Goal: Task Accomplishment & Management: Manage account settings

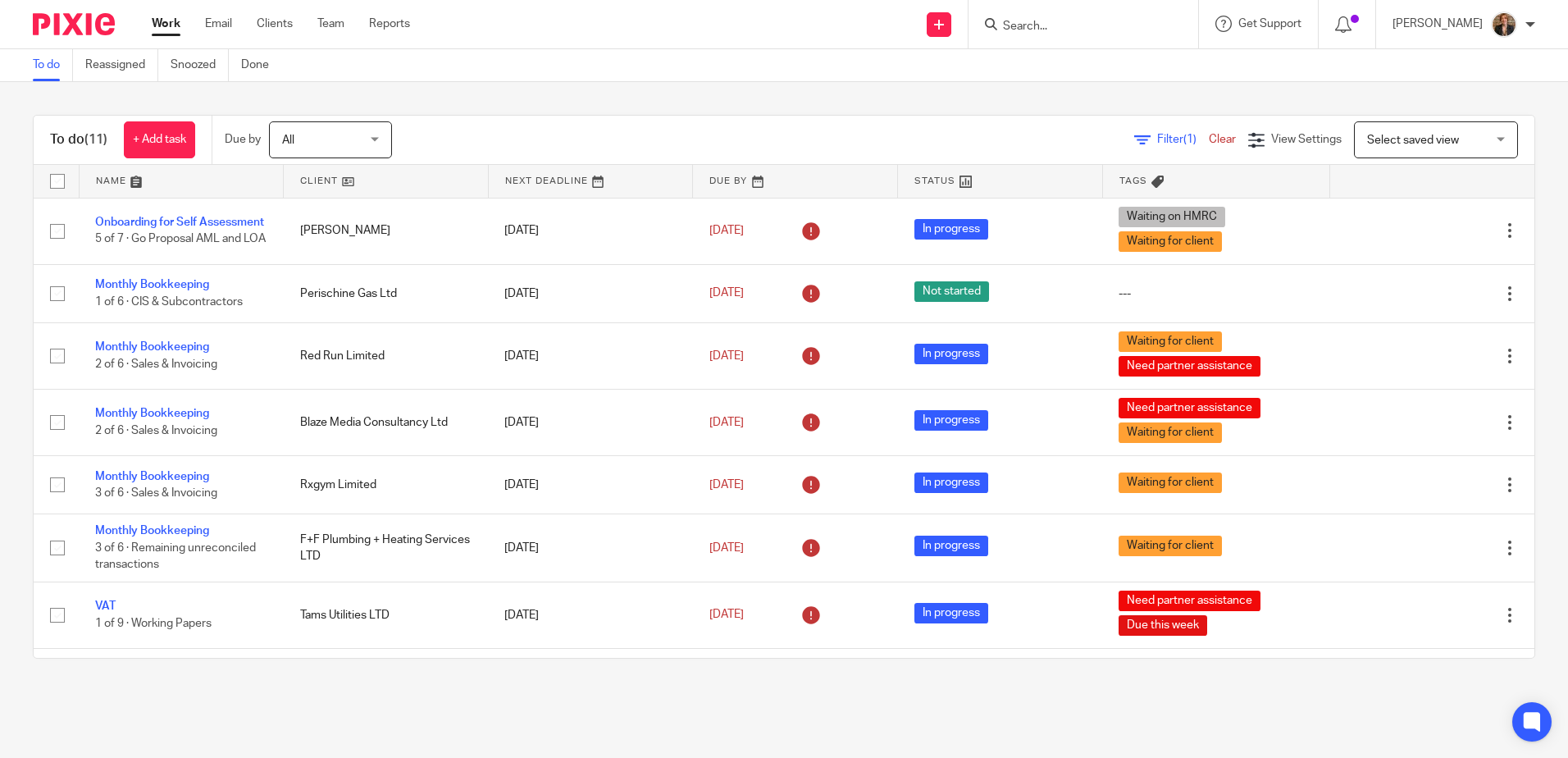
click at [1110, 27] on input "Search" at bounding box center [1075, 27] width 147 height 15
type input "applied"
click at [1138, 80] on link at bounding box center [1137, 76] width 277 height 50
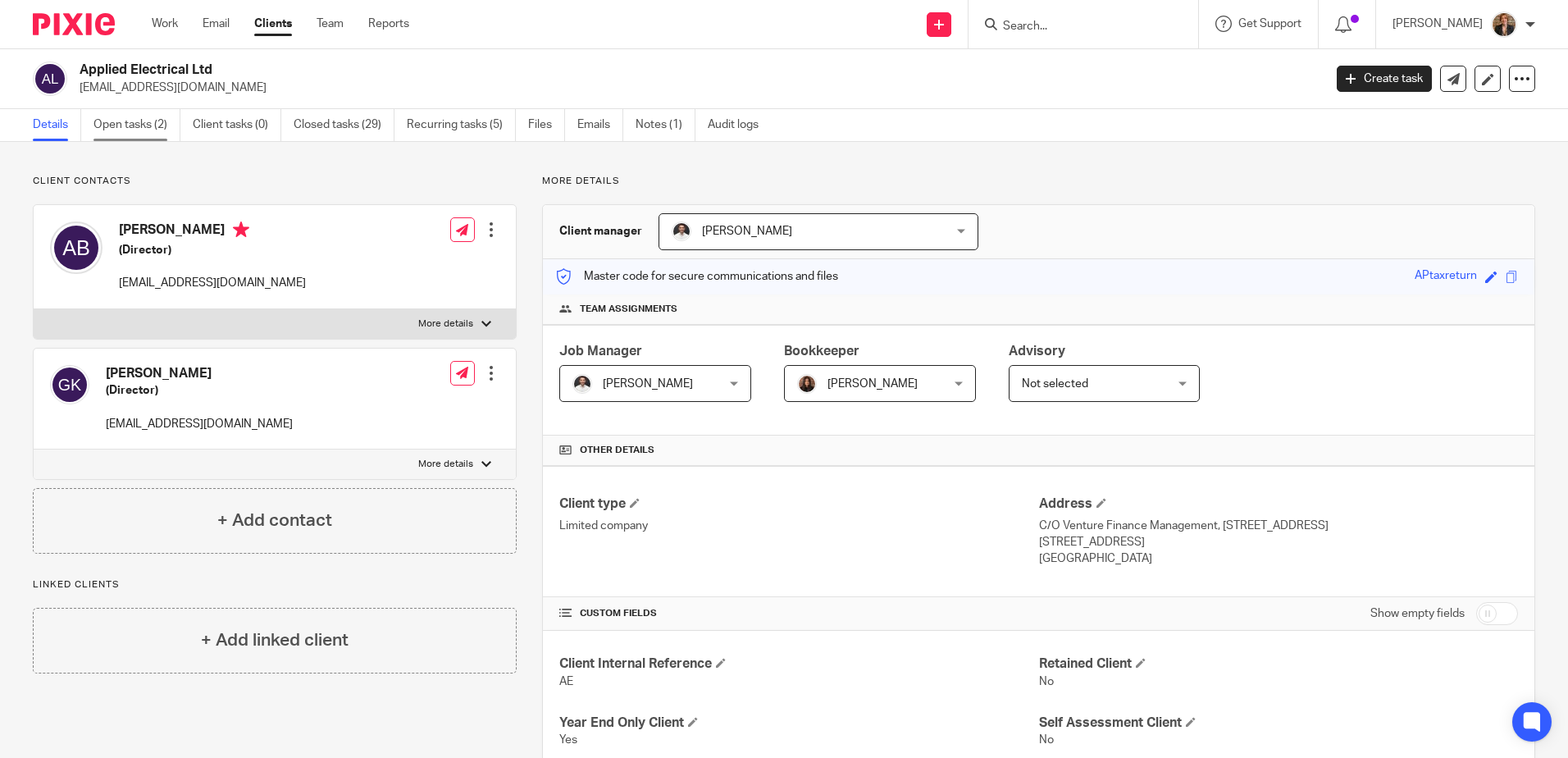
click at [136, 124] on link "Open tasks (2)" at bounding box center [137, 125] width 87 height 32
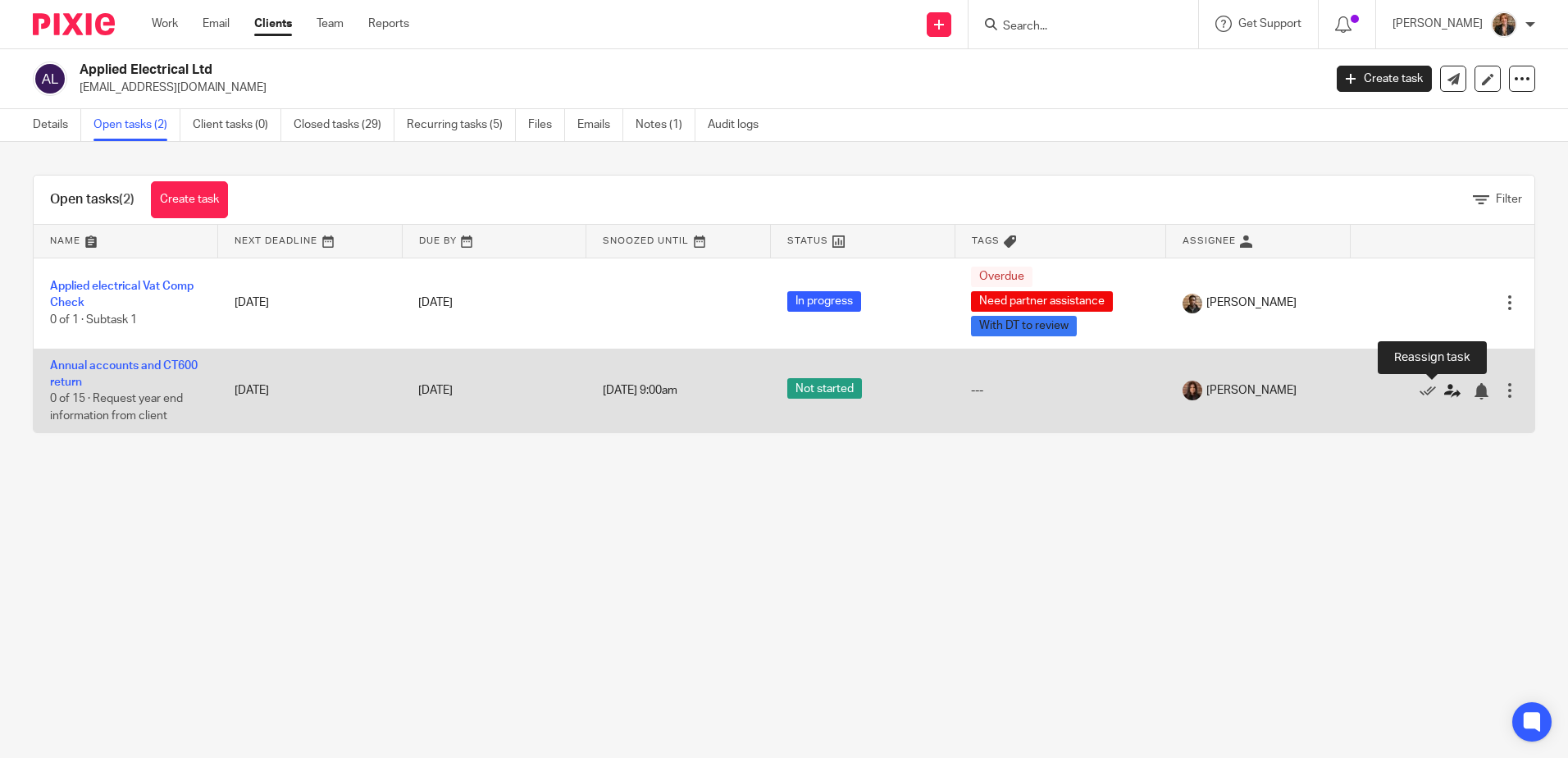
click at [1445, 398] on icon at bounding box center [1453, 391] width 17 height 17
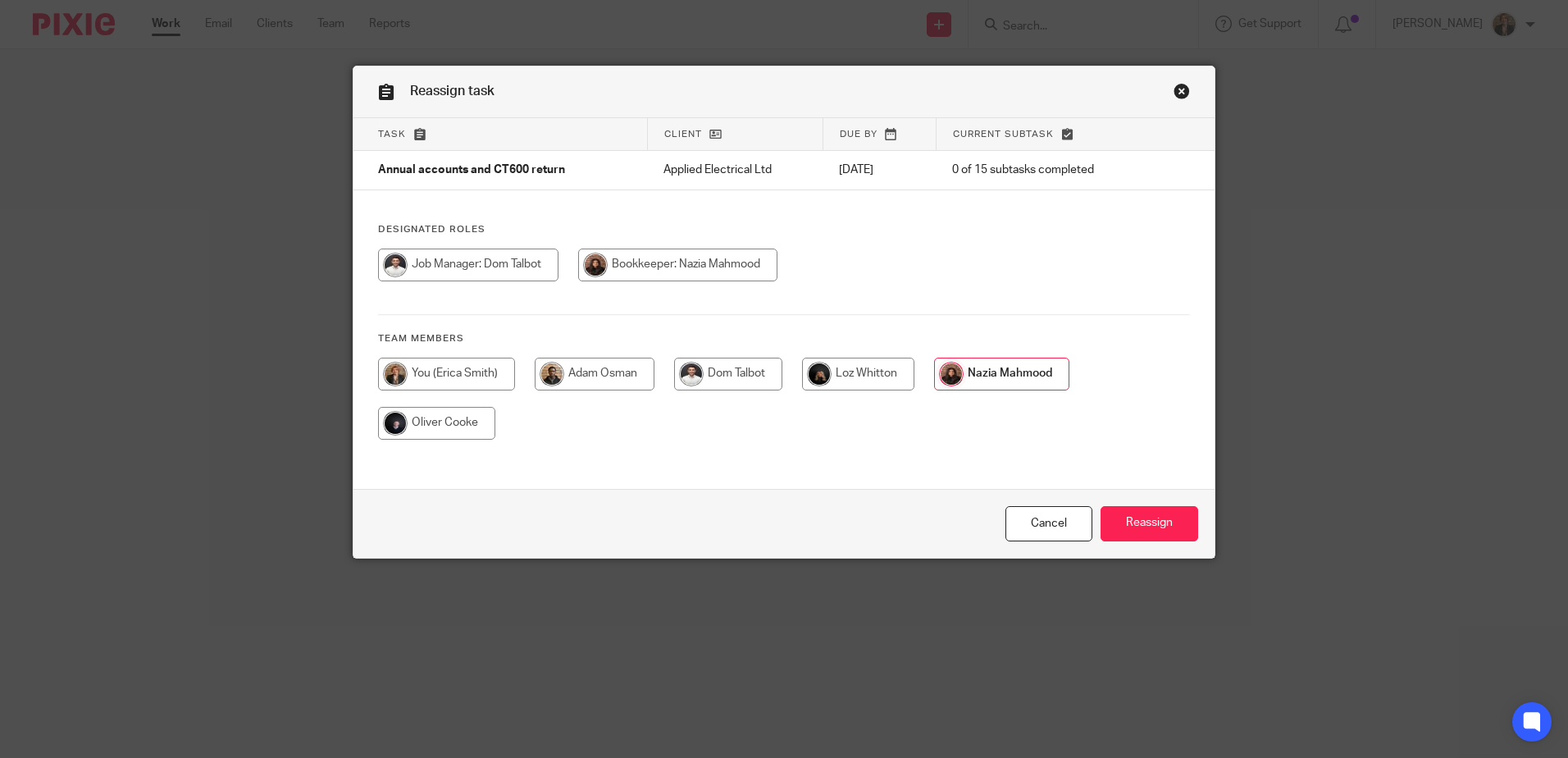
click at [481, 373] on input "radio" at bounding box center [446, 374] width 137 height 33
radio input "true"
click at [1163, 536] on input "Reassign" at bounding box center [1150, 523] width 98 height 36
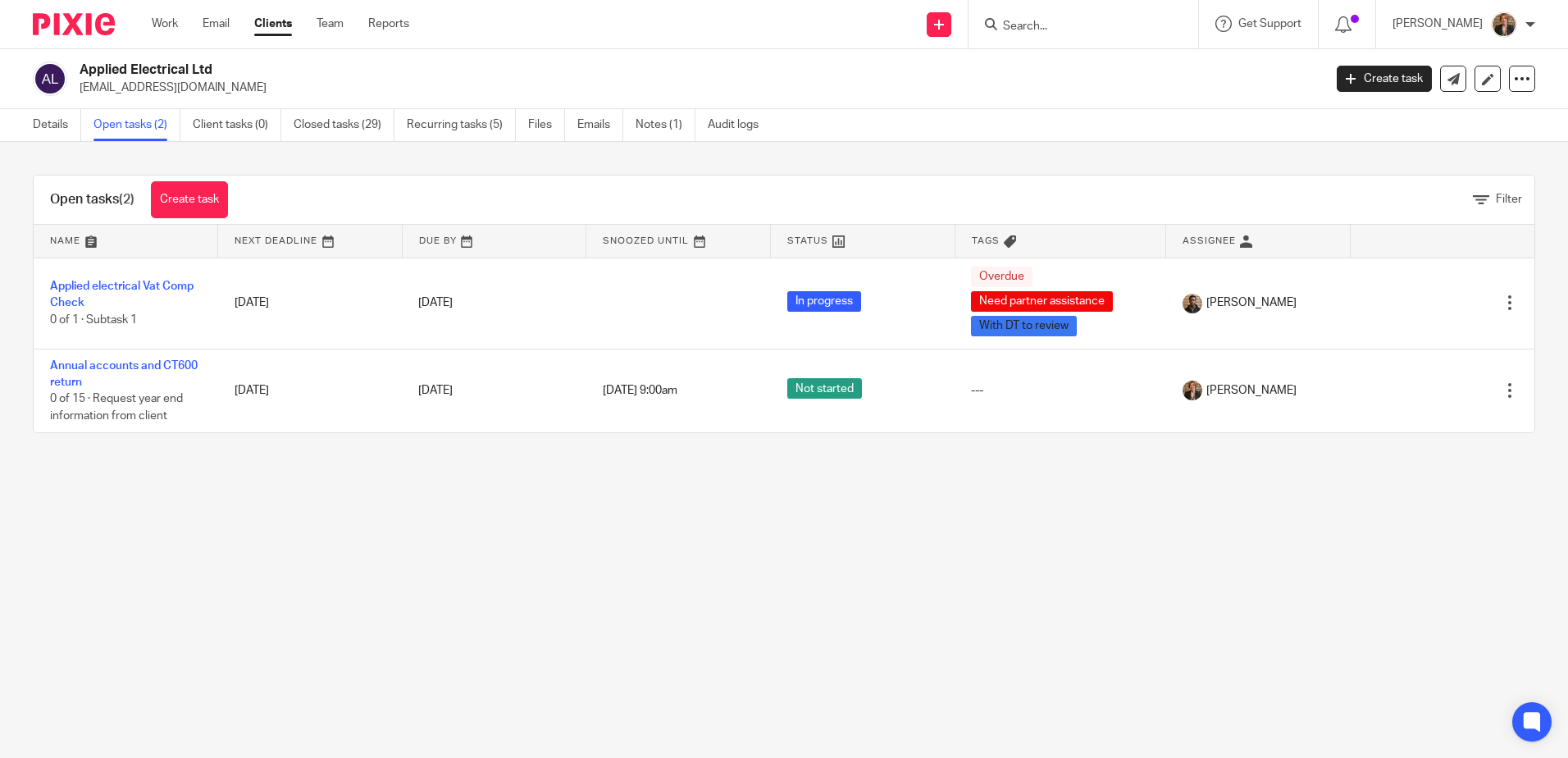
click at [61, 26] on img at bounding box center [74, 24] width 82 height 22
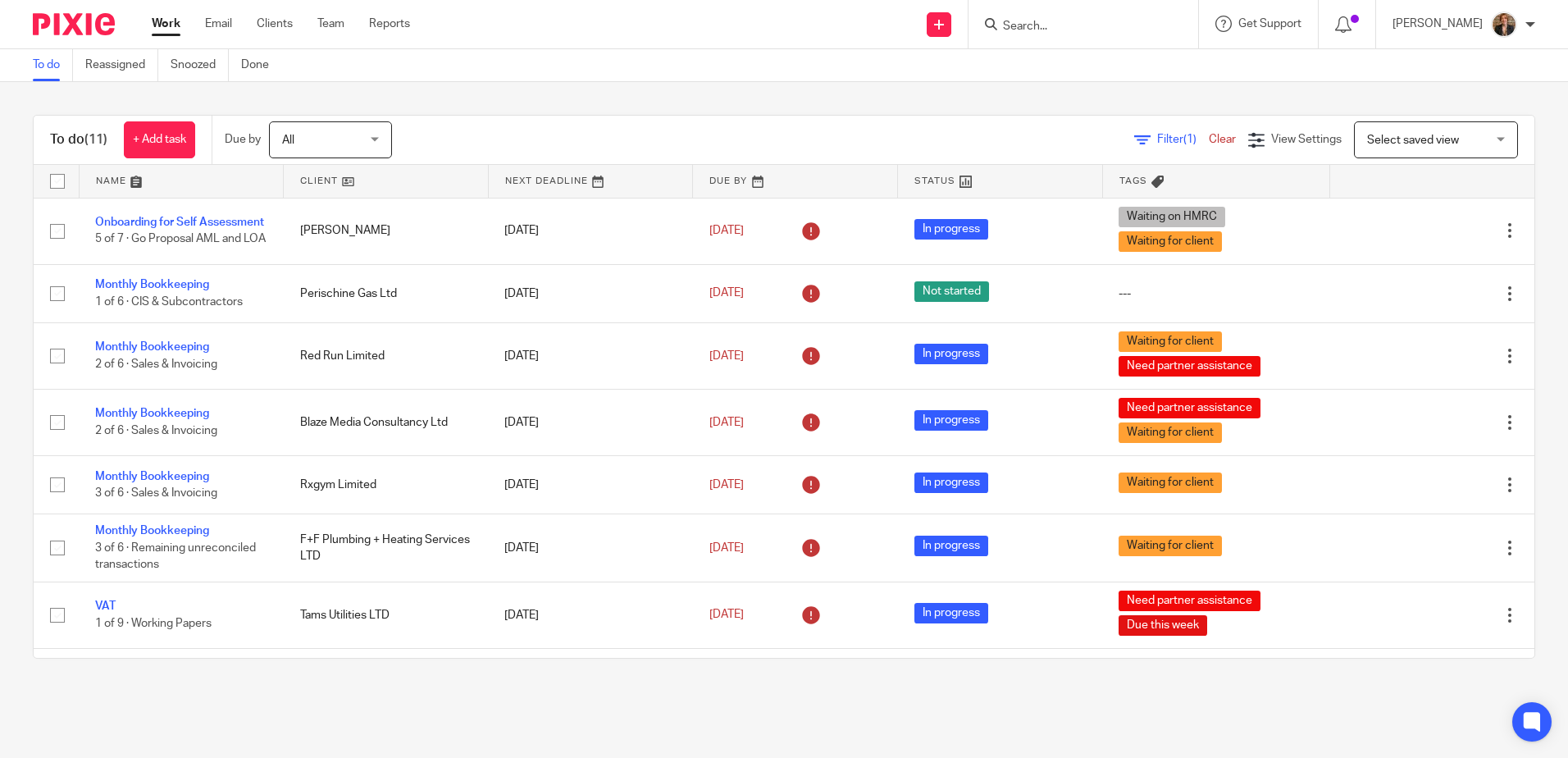
click at [1099, 43] on div at bounding box center [1083, 24] width 229 height 48
click at [1104, 18] on form at bounding box center [1089, 24] width 175 height 21
type input "applied"
click at [1103, 73] on link at bounding box center [1137, 76] width 277 height 50
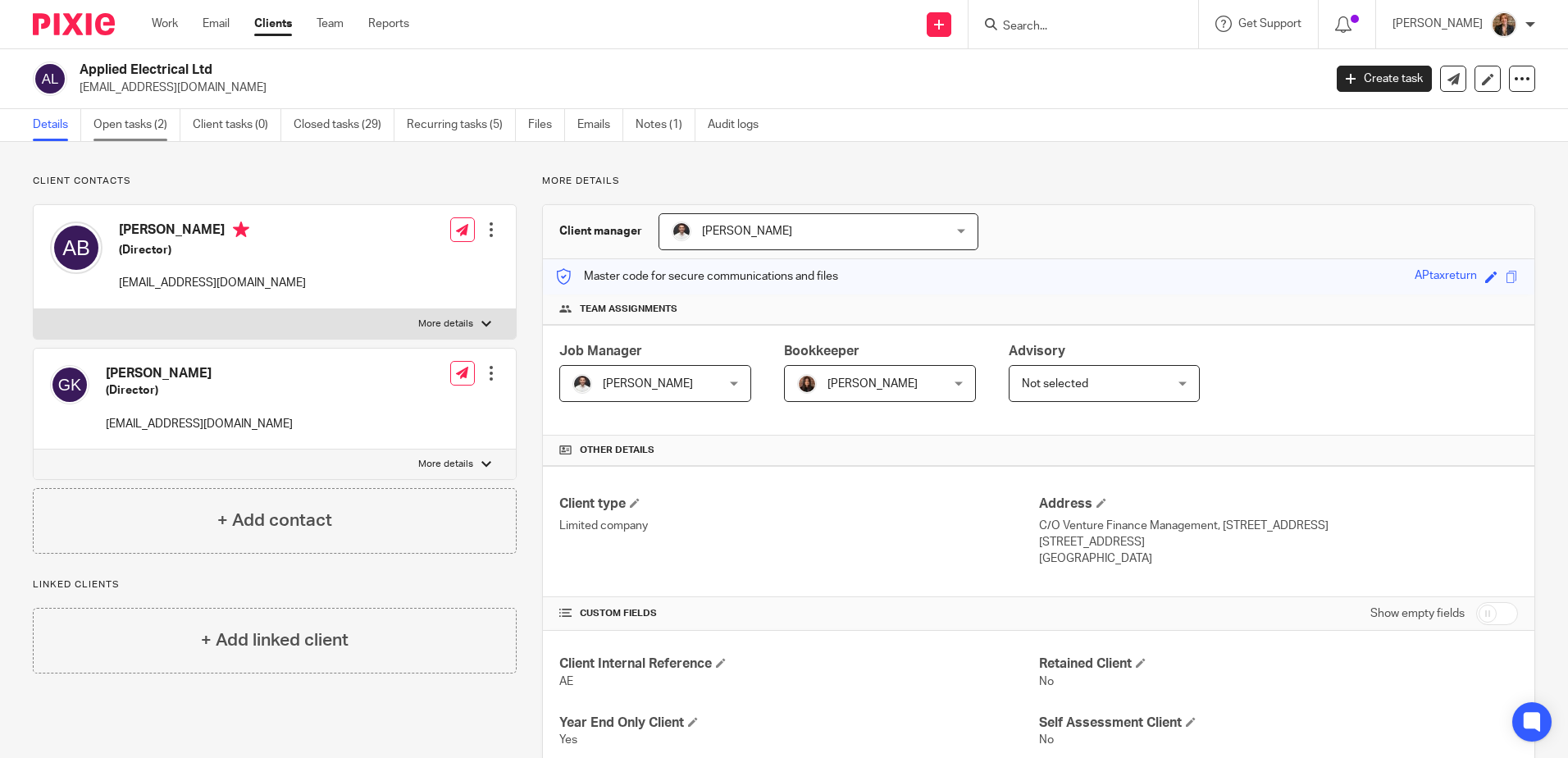
click at [135, 138] on link "Open tasks (2)" at bounding box center [137, 125] width 87 height 32
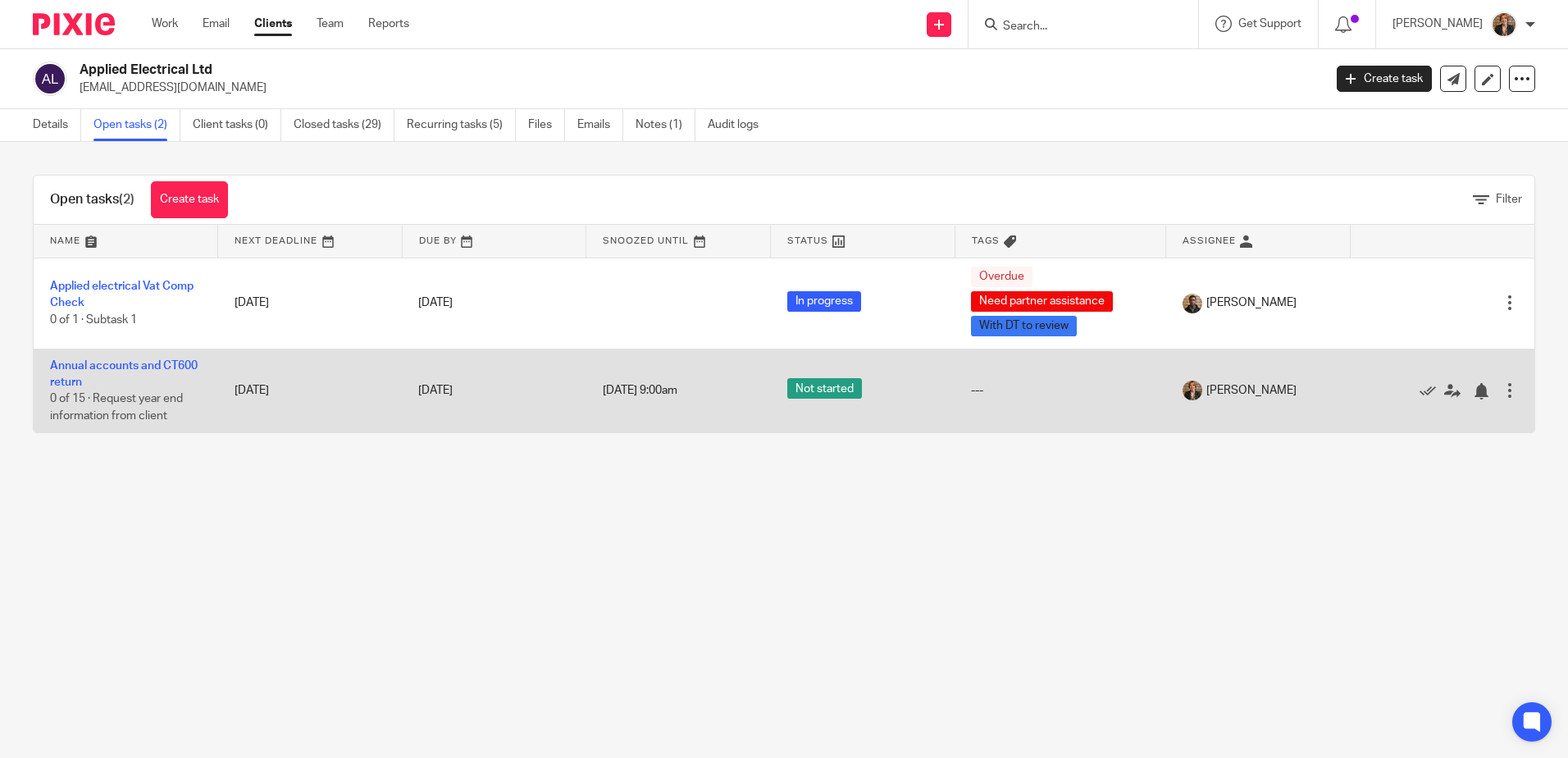
click at [652, 391] on span "[DATE] 9:00am" at bounding box center [640, 391] width 75 height 12
click at [646, 396] on span "31 Aug 2025 9:00am" at bounding box center [640, 391] width 75 height 12
click at [59, 371] on link "Annual accounts and CT600 return" at bounding box center [123, 374] width 147 height 28
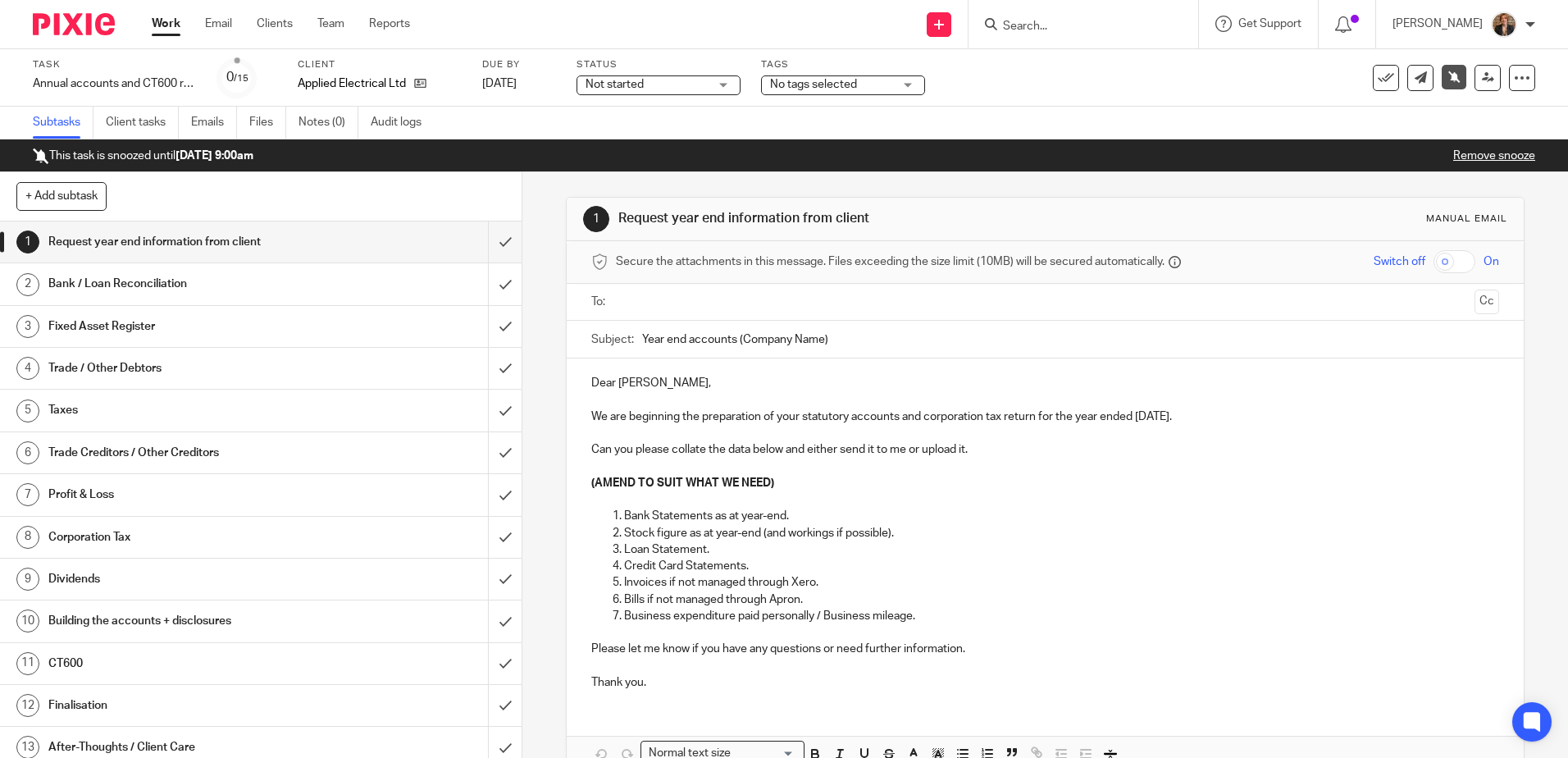
click at [1473, 158] on link "Remove snooze" at bounding box center [1494, 156] width 82 height 12
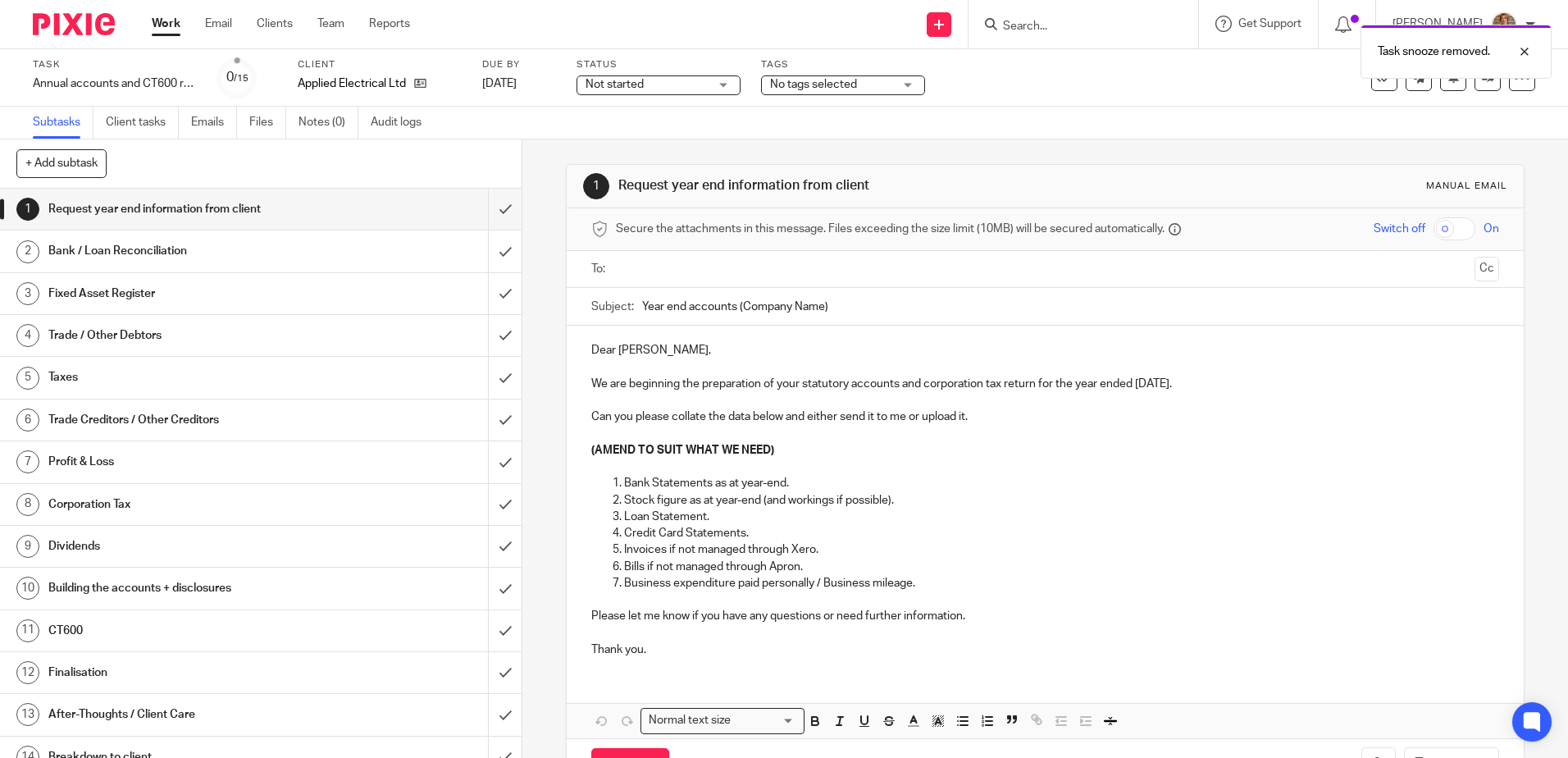
click at [48, 27] on img at bounding box center [74, 24] width 82 height 22
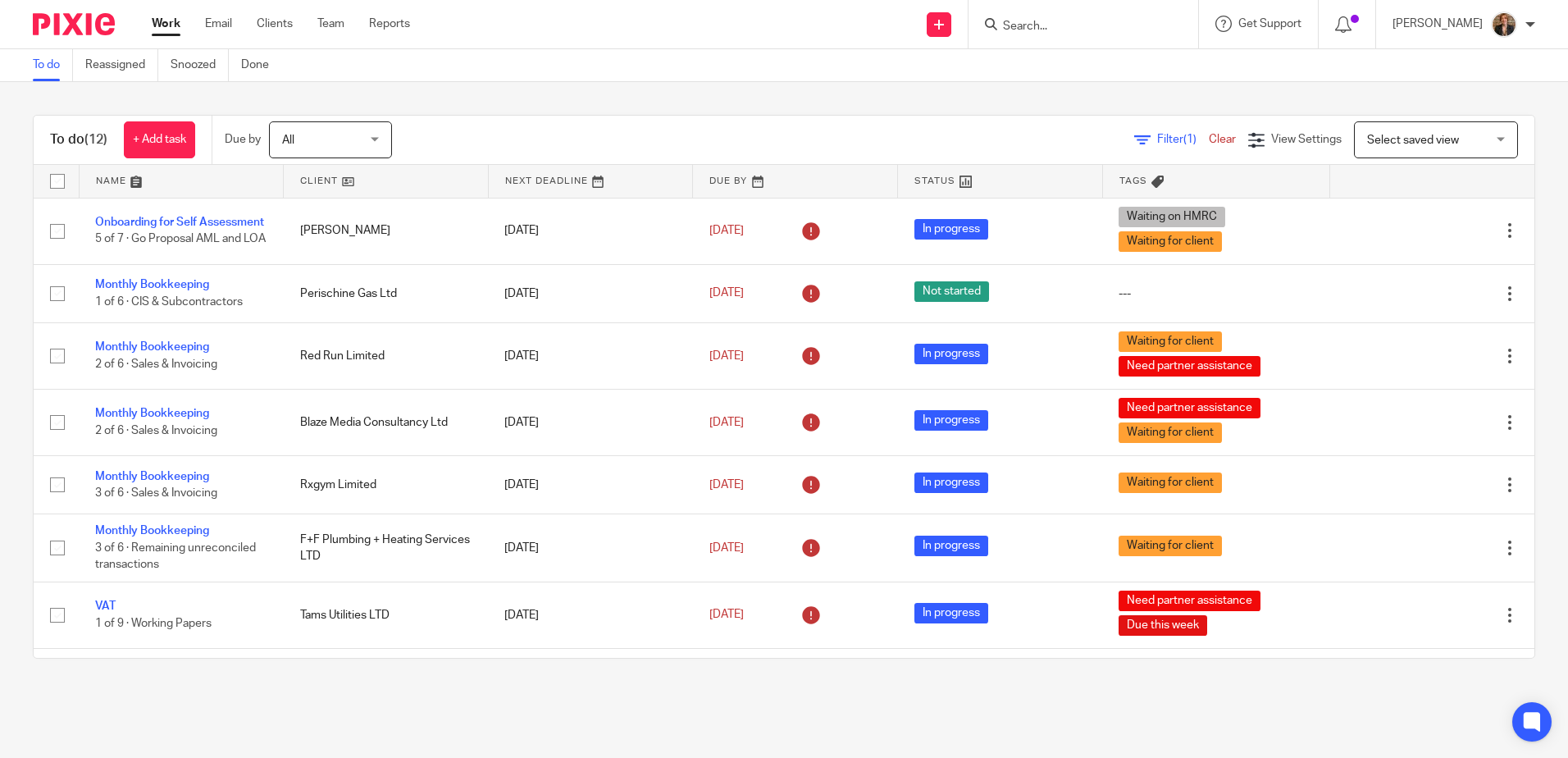
click at [140, 180] on link at bounding box center [181, 181] width 204 height 33
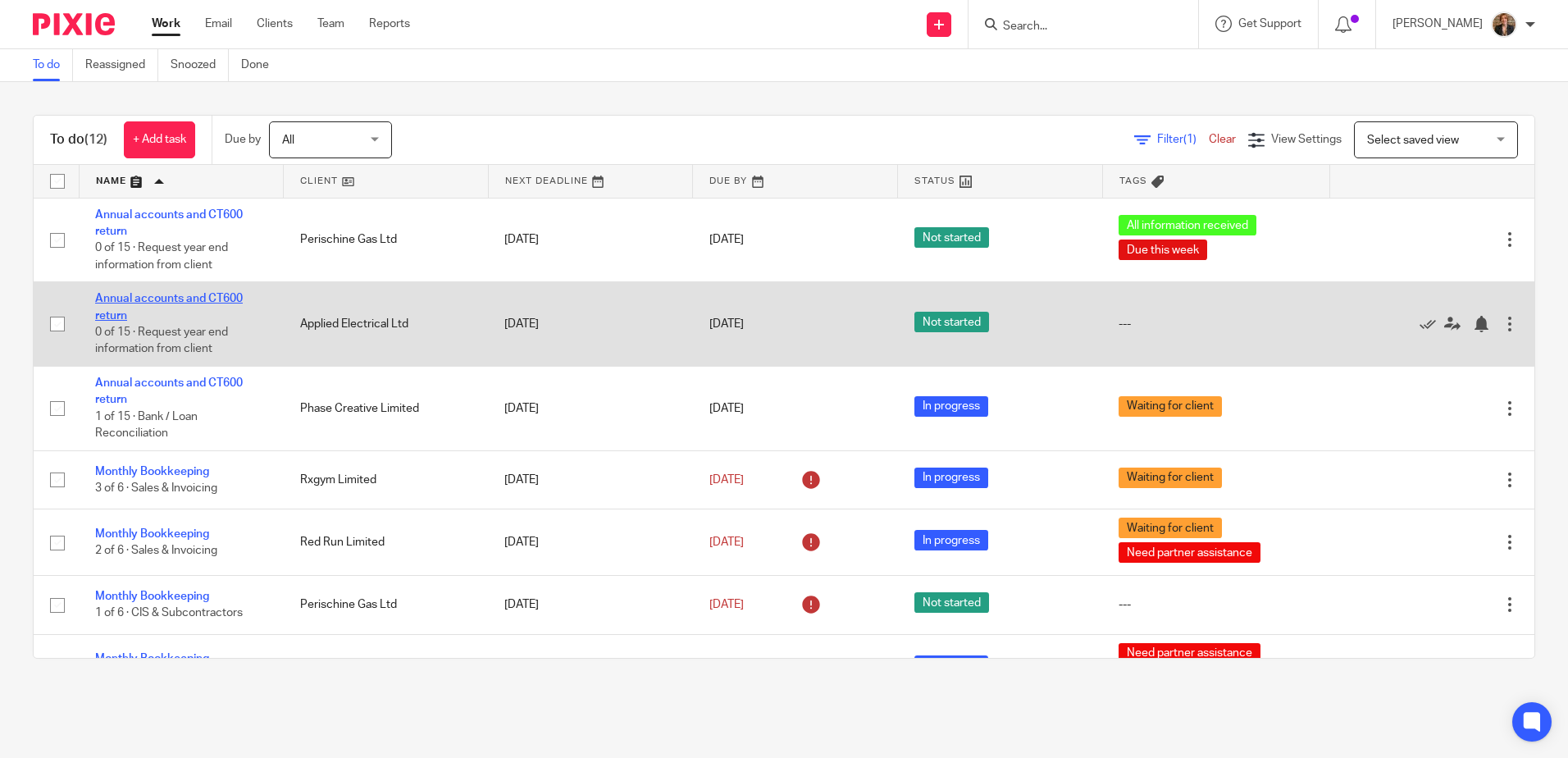
click at [185, 295] on link "Annual accounts and CT600 return" at bounding box center [169, 307] width 147 height 28
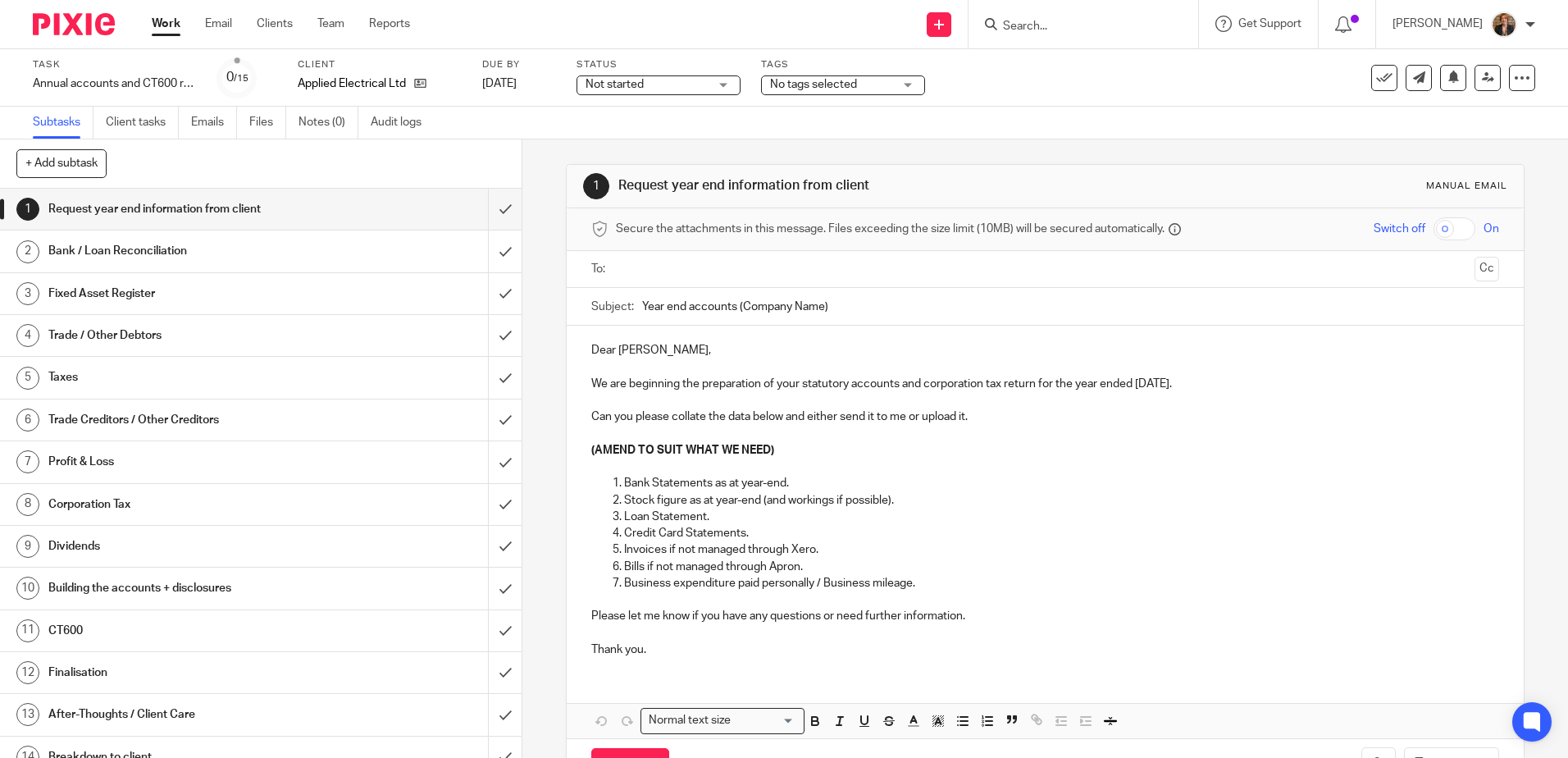
click at [878, 88] on span "No tags selected" at bounding box center [831, 84] width 123 height 17
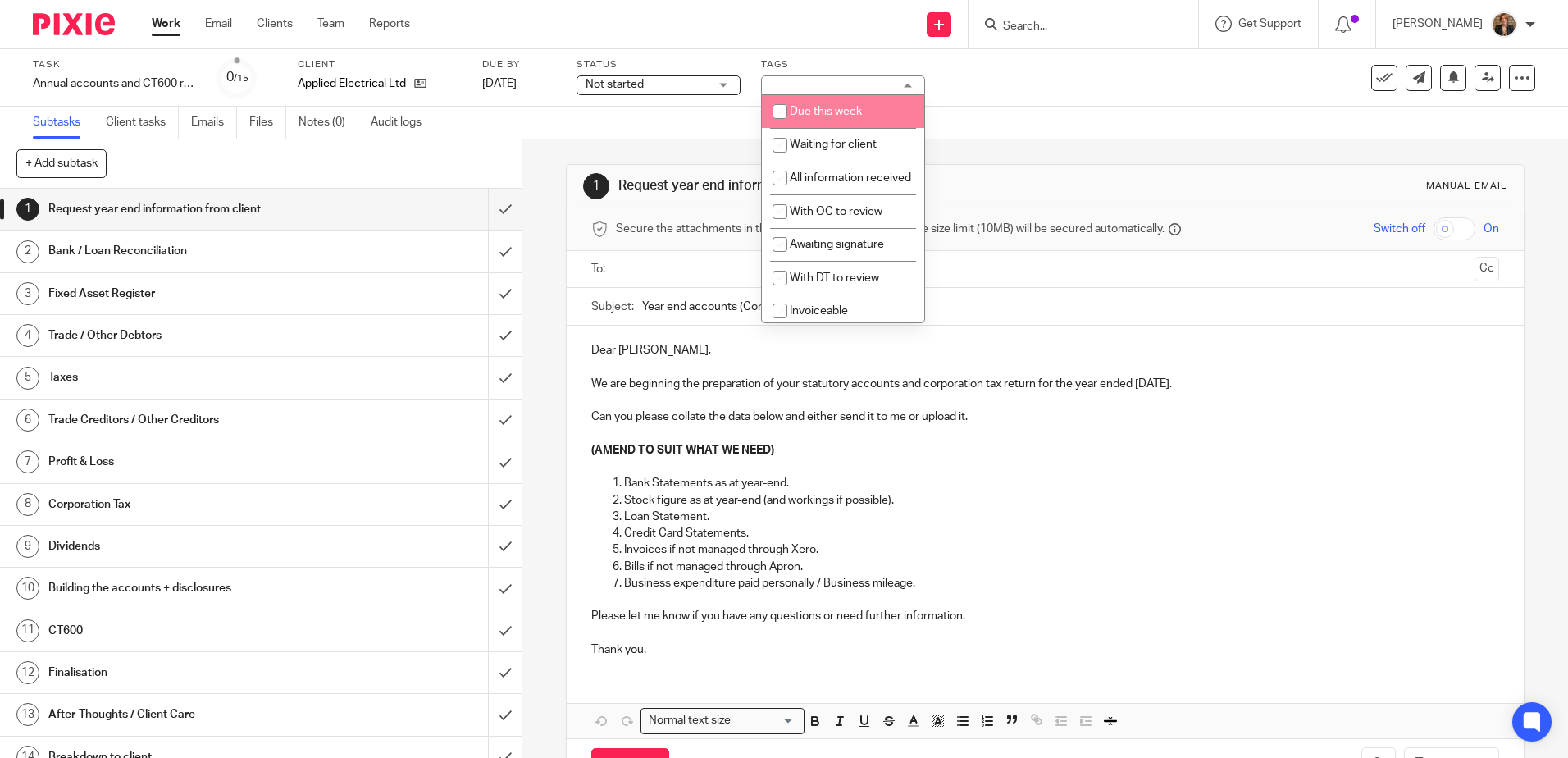
click at [857, 108] on span "Due this week" at bounding box center [825, 112] width 72 height 12
checkbox input "true"
click at [84, 31] on img at bounding box center [74, 24] width 82 height 22
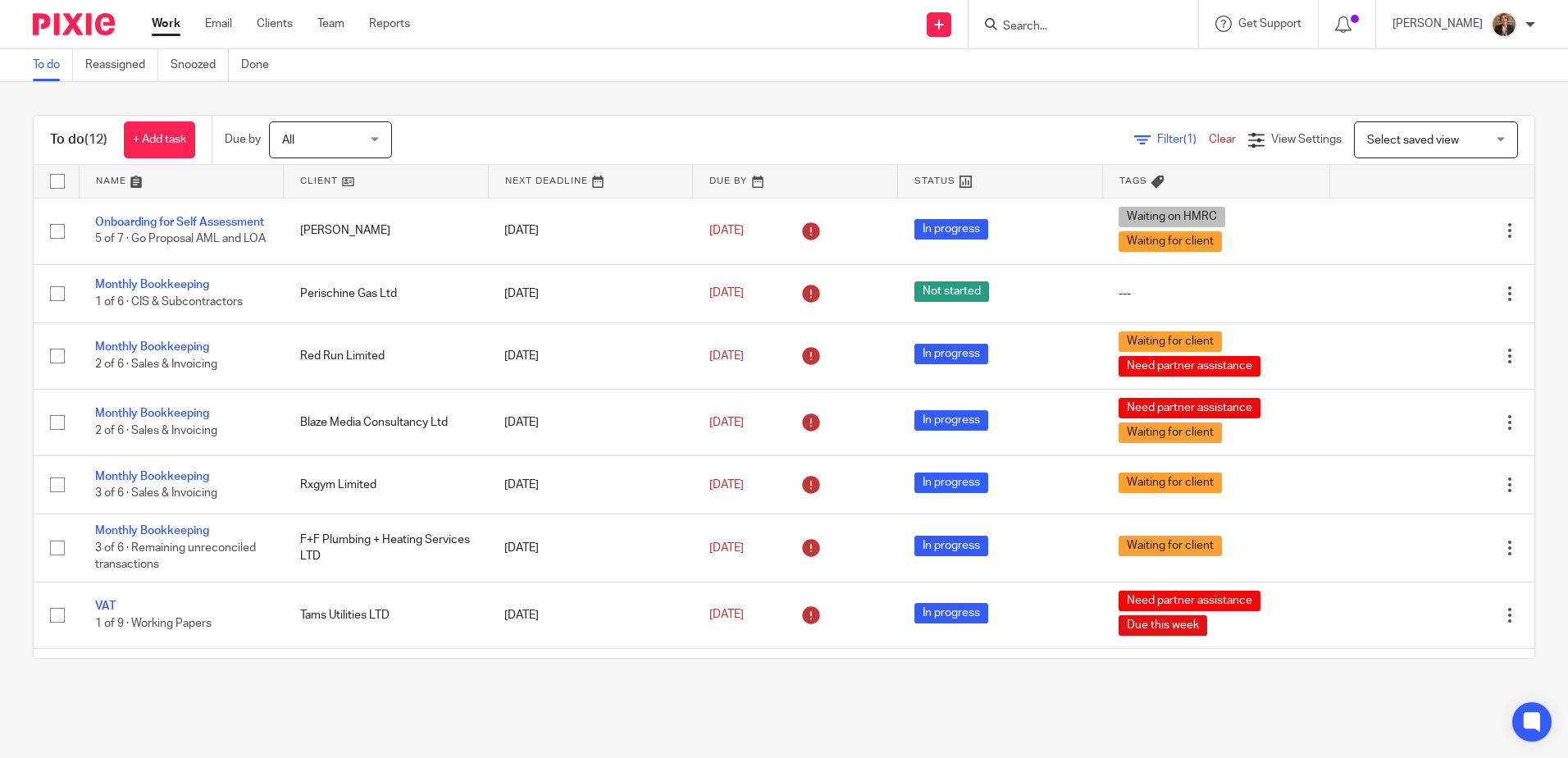
click at [135, 180] on link at bounding box center [181, 181] width 204 height 33
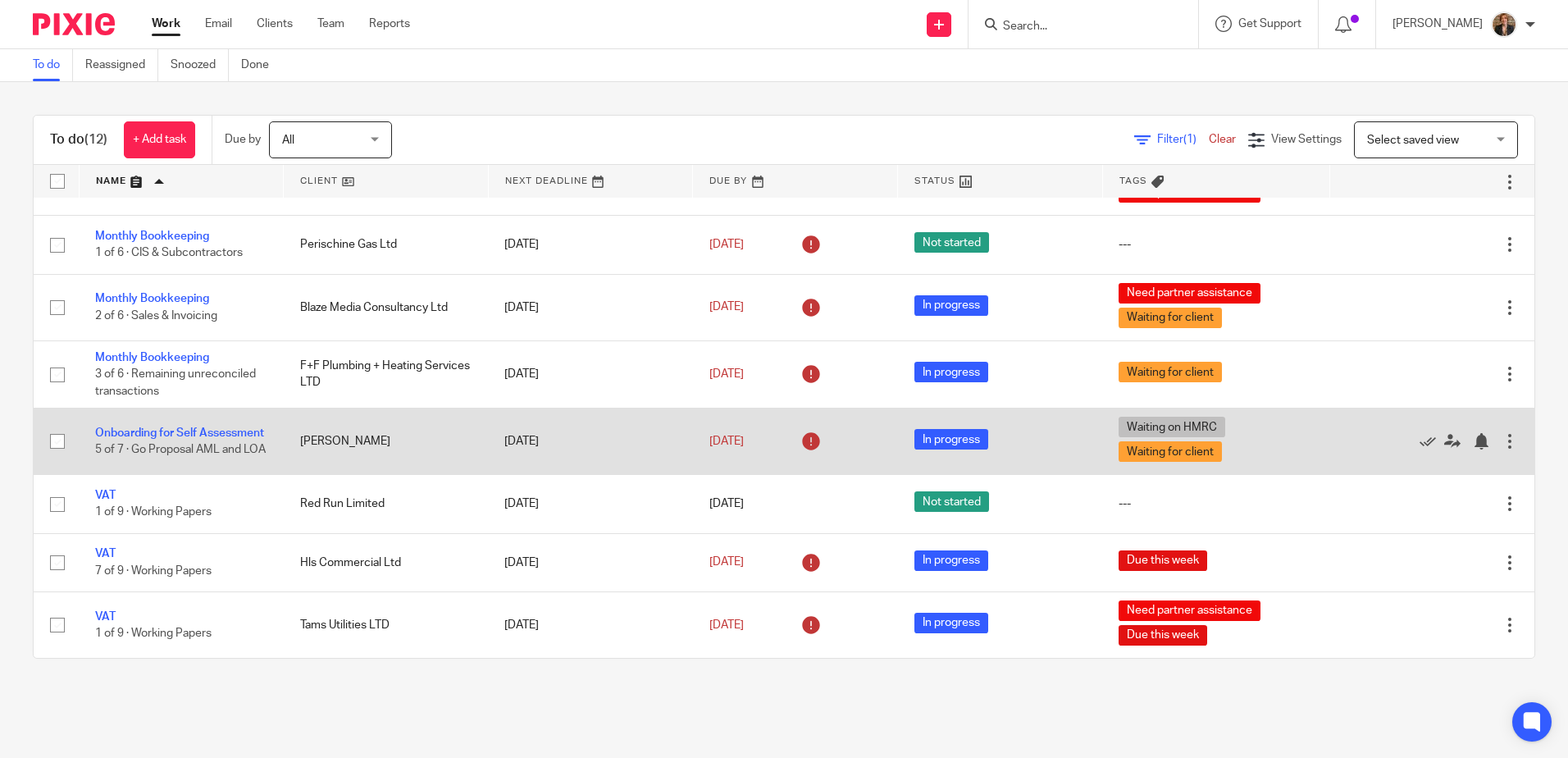
scroll to position [378, 0]
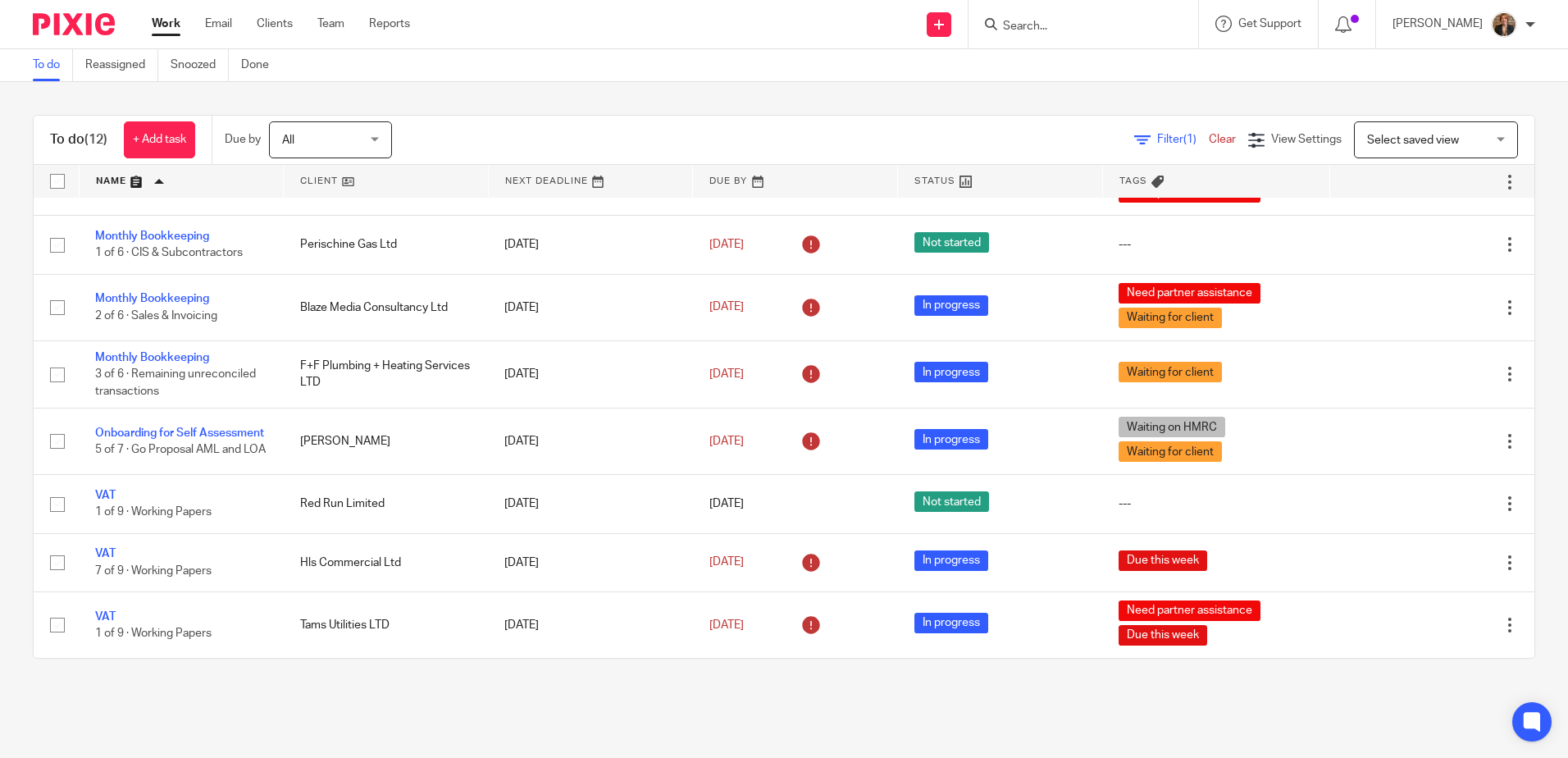
click at [65, 22] on img at bounding box center [74, 24] width 82 height 22
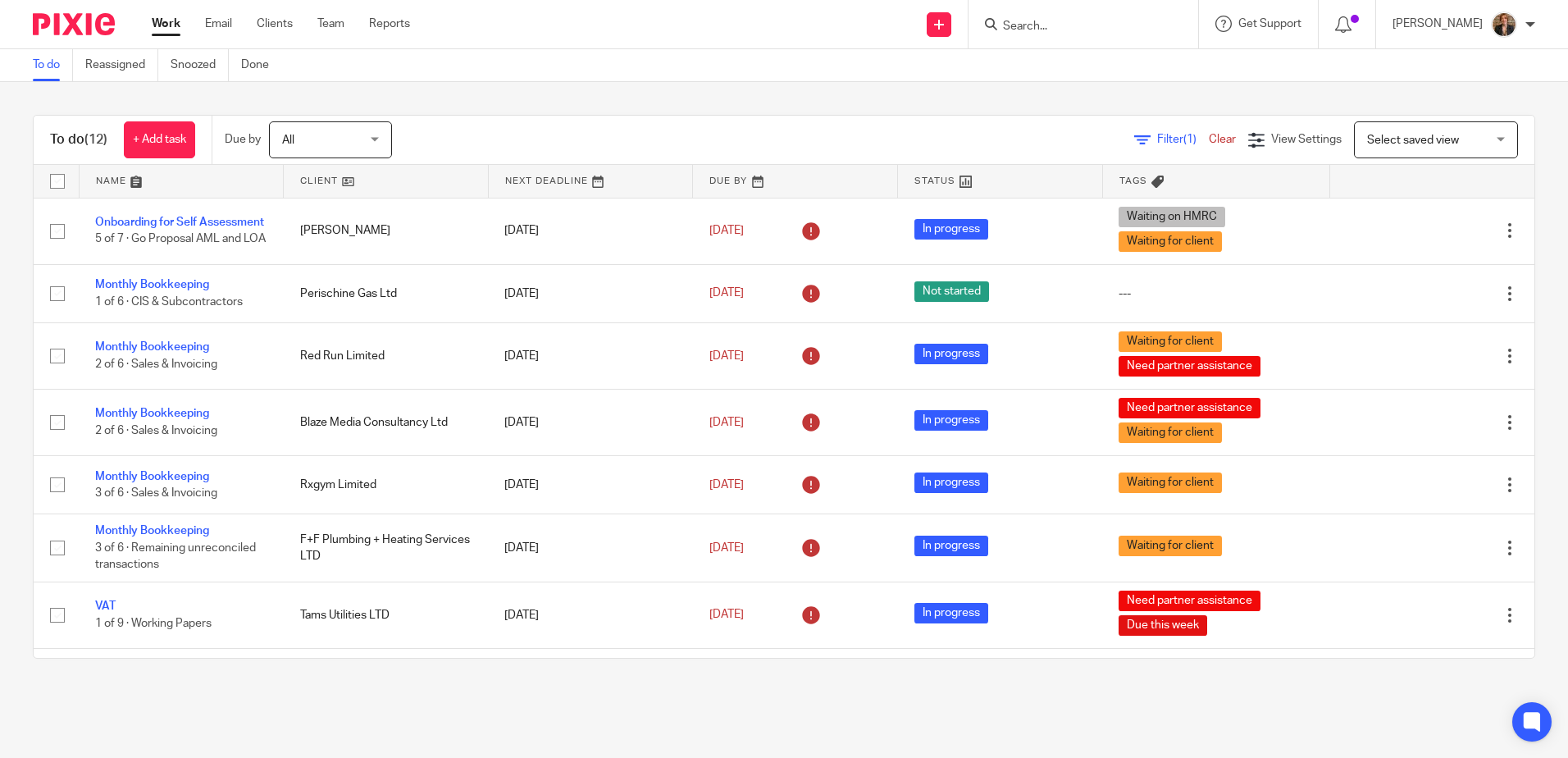
click at [118, 175] on link at bounding box center [181, 181] width 204 height 33
